Goal: Book appointment/travel/reservation

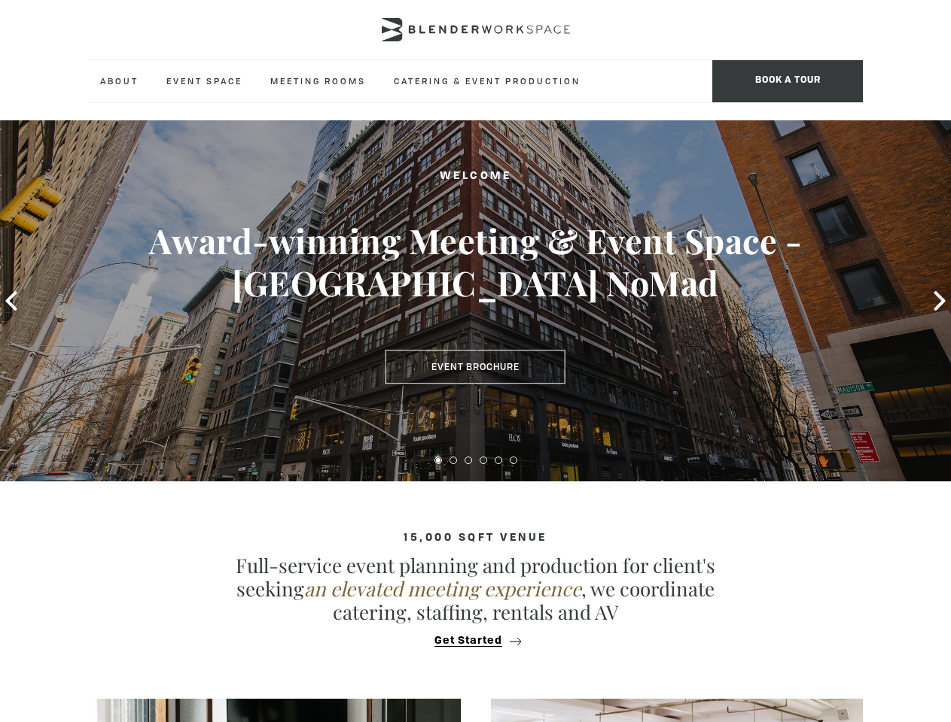
click at [787, 81] on span "BOOK A TOUR" at bounding box center [787, 81] width 151 height 42
click at [11, 301] on icon at bounding box center [10, 301] width 11 height 20
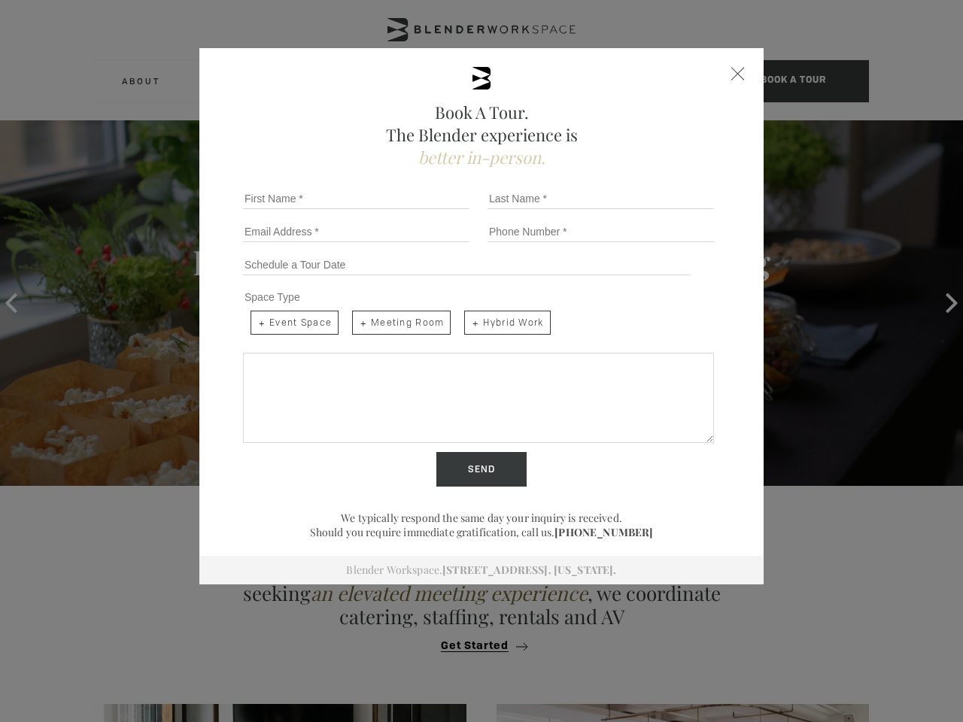
click at [438, 461] on div "Send" at bounding box center [481, 469] width 489 height 35
click at [453, 461] on input "Send" at bounding box center [482, 469] width 90 height 35
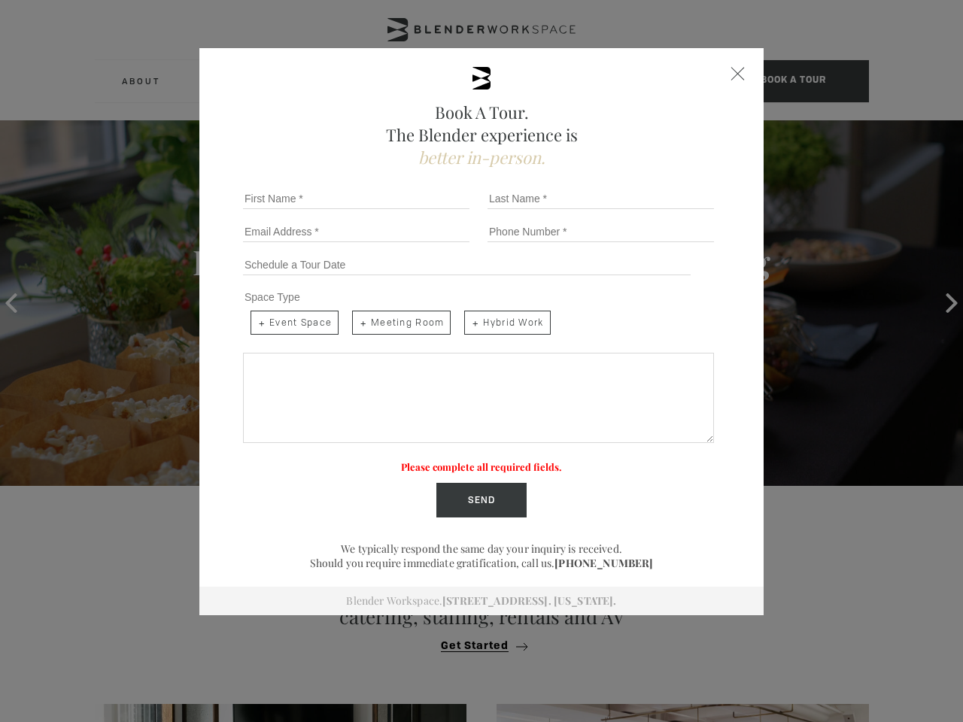
click at [468, 461] on label "Please complete all required fields." at bounding box center [481, 467] width 161 height 13
click at [483, 461] on label "Please complete all required fields." at bounding box center [481, 467] width 161 height 13
click at [498, 461] on label "Please complete all required fields." at bounding box center [481, 467] width 161 height 13
click at [513, 461] on label "Please complete all required fields." at bounding box center [481, 467] width 161 height 13
click at [475, 641] on div "Book A Tour. The Blender experience is better in-person. Team Size 1 2 3 4 5 6 …" at bounding box center [481, 361] width 963 height 722
